Goal: Task Accomplishment & Management: Manage account settings

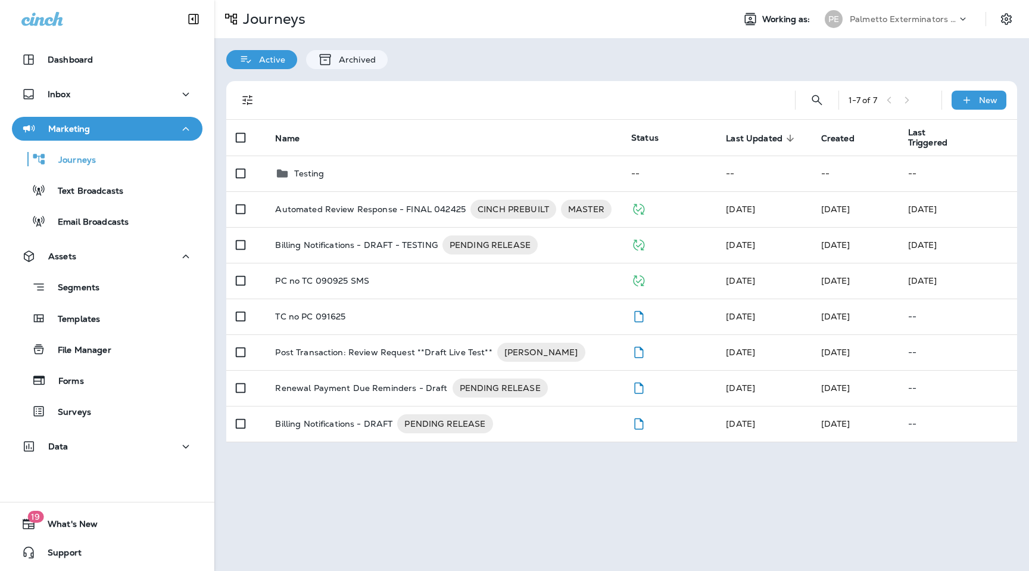
click at [605, 61] on div "Active Archived" at bounding box center [621, 53] width 815 height 31
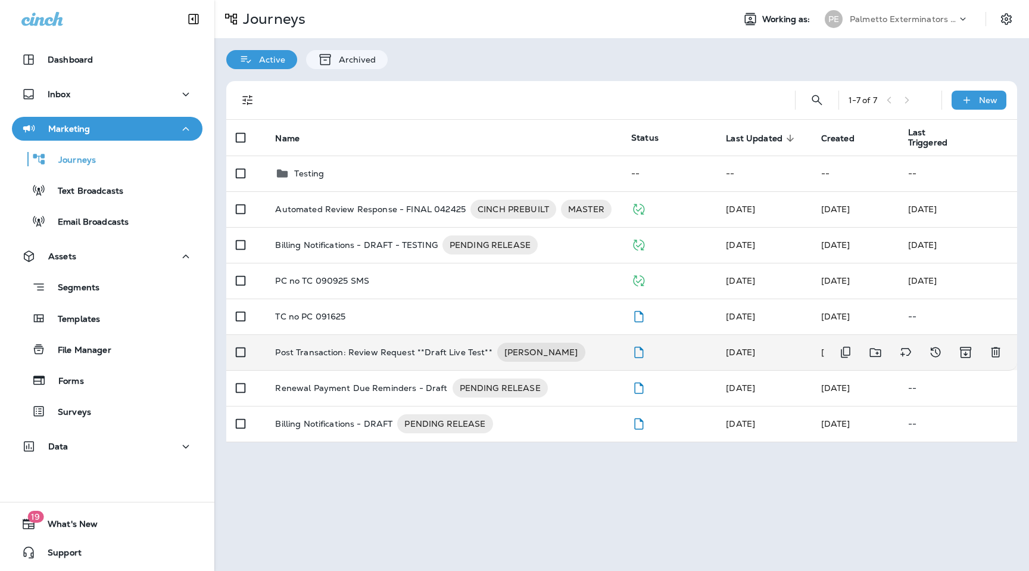
click at [402, 354] on p "Post Transaction: Review Request **Draft Live Test**" at bounding box center [383, 351] width 217 height 19
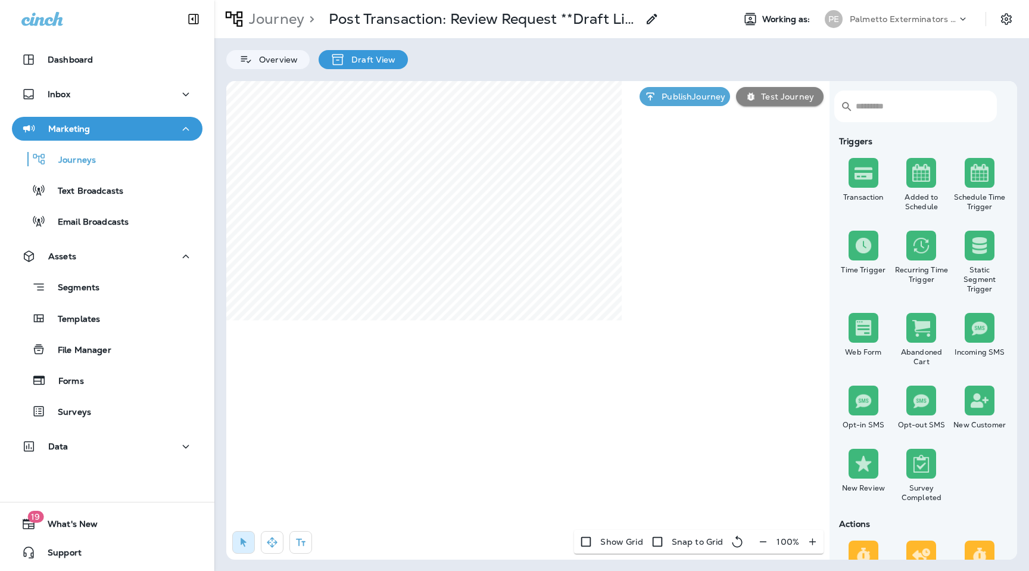
click at [764, 541] on icon "button" at bounding box center [763, 541] width 13 height 12
click at [764, 541] on icon "button" at bounding box center [768, 541] width 13 height 12
click at [764, 541] on icon "button" at bounding box center [769, 541] width 13 height 12
click at [681, 92] on p "Publish Journey" at bounding box center [691, 97] width 68 height 10
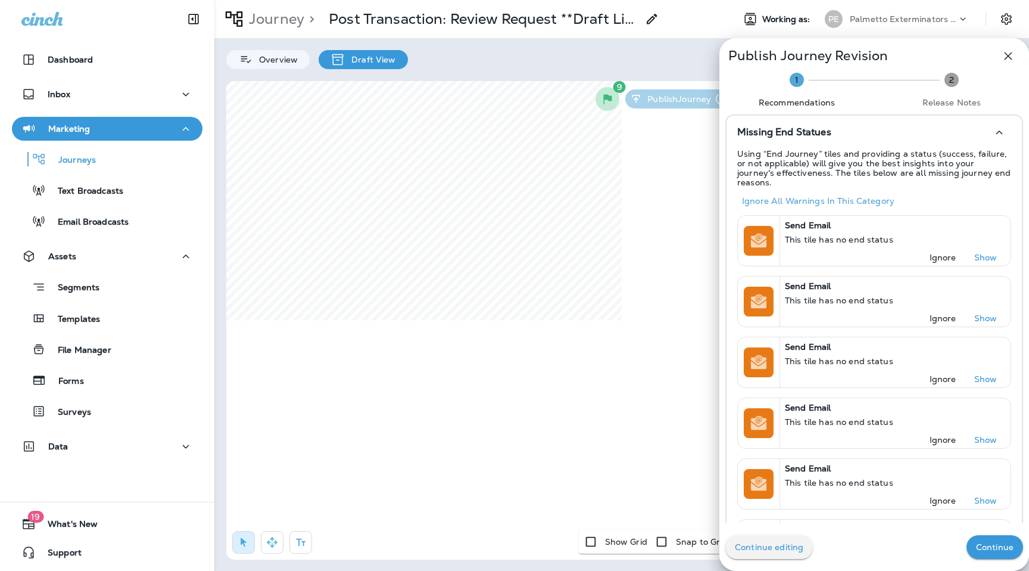
click at [1003, 553] on button "Continue" at bounding box center [995, 547] width 57 height 24
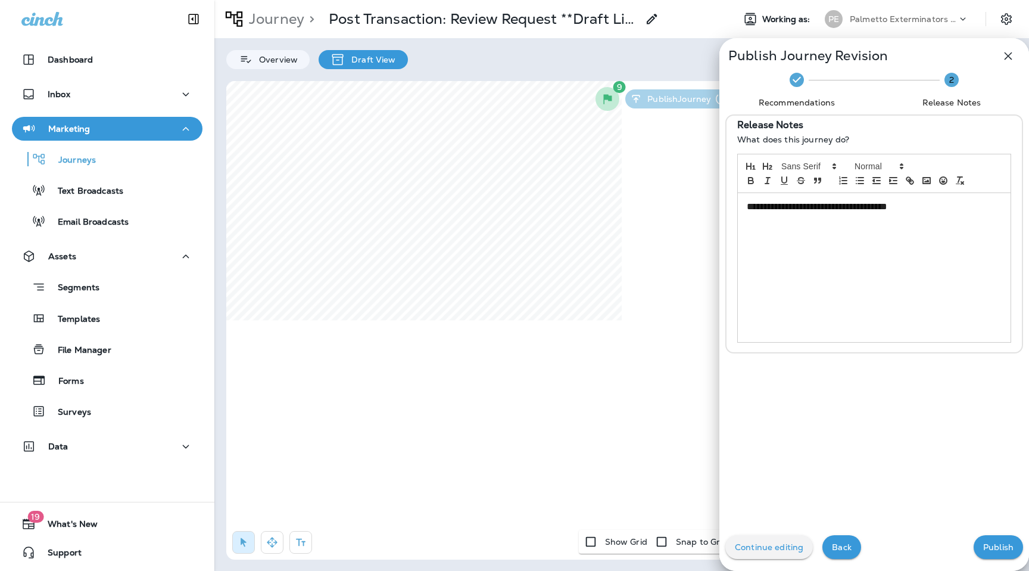
click at [993, 547] on p "Publish" at bounding box center [998, 547] width 30 height 10
